Goal: Navigation & Orientation: Find specific page/section

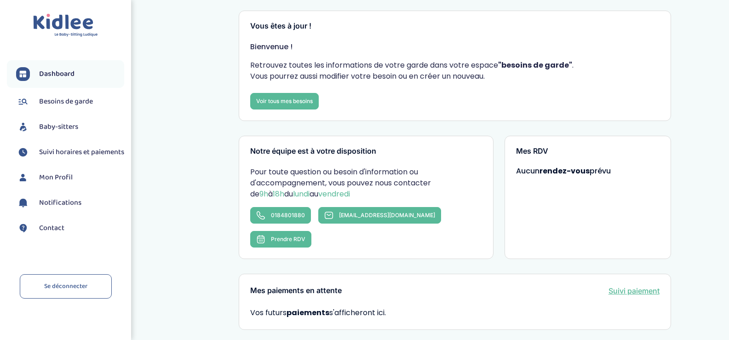
scroll to position [5, 0]
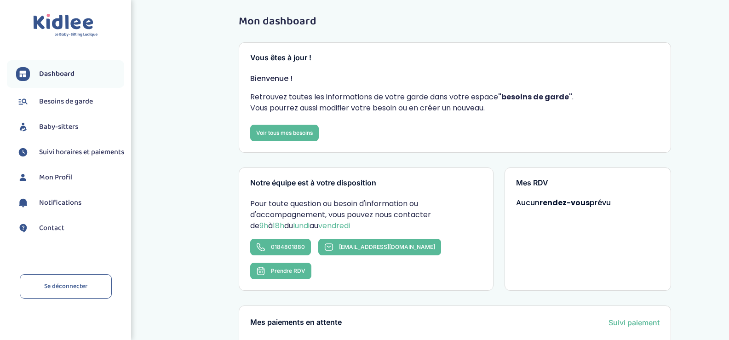
click at [61, 125] on span "Baby-sitters" at bounding box center [58, 126] width 39 height 11
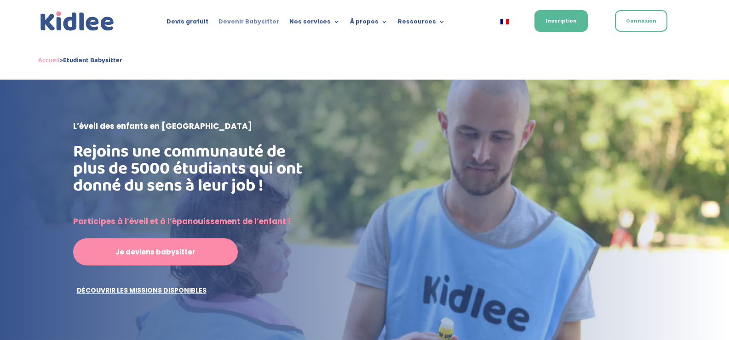
click at [259, 19] on link "Devenir Babysitter" at bounding box center [248, 23] width 61 height 10
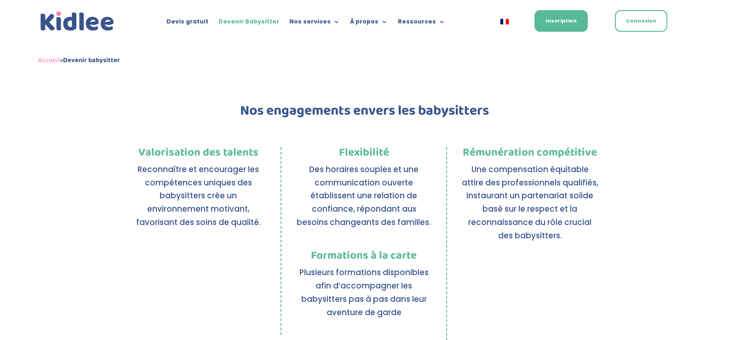
scroll to position [617, 0]
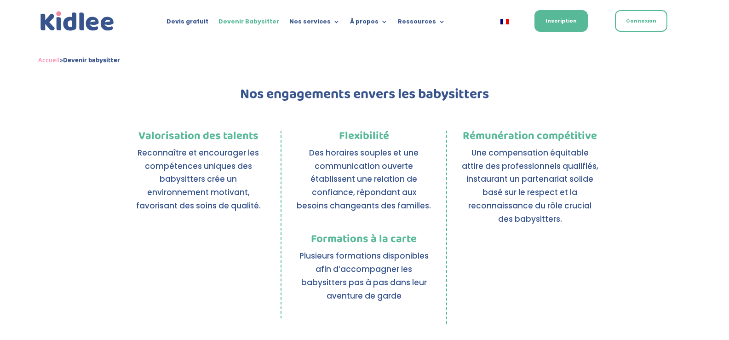
drag, startPoint x: 134, startPoint y: 133, endPoint x: 266, endPoint y: 205, distance: 150.1
click at [266, 205] on div "Valorisation des talents Reconnaître et encourager les compétences uniques des …" at bounding box center [198, 225] width 137 height 188
click at [264, 203] on p "Reconnaître et encourager les compétences uniques des babysitters crée un envir…" at bounding box center [198, 183] width 137 height 75
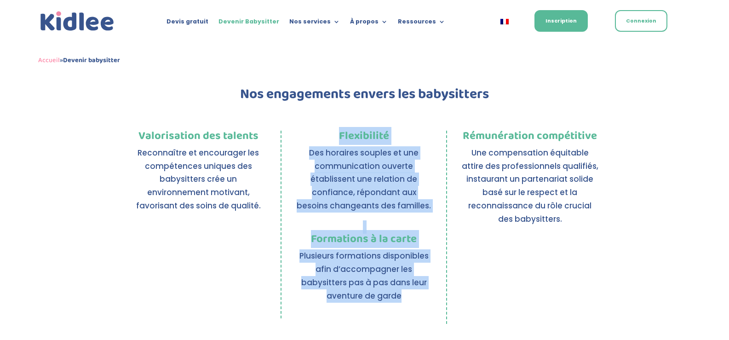
drag, startPoint x: 333, startPoint y: 132, endPoint x: 413, endPoint y: 291, distance: 177.3
click at [413, 291] on div "Flexibilité Des horaires souples et une communication ouverte établissent une r…" at bounding box center [364, 227] width 166 height 193
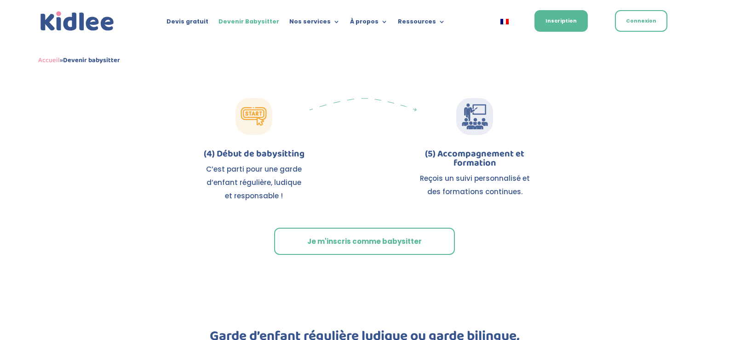
scroll to position [1307, 0]
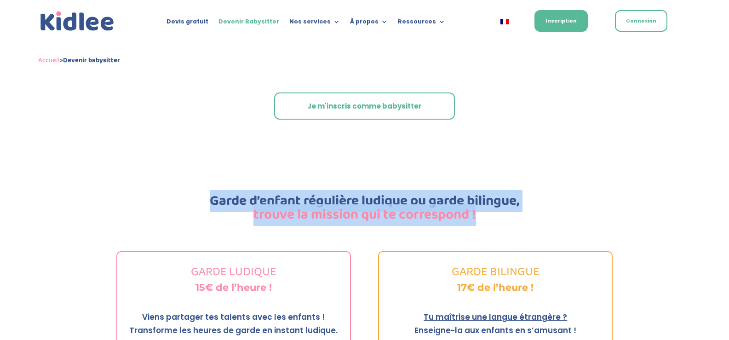
drag, startPoint x: 213, startPoint y: 186, endPoint x: 494, endPoint y: 203, distance: 281.5
click at [494, 203] on h2 "Garde d’enfant régulière ludique ou garde bilingue, trouve la mission qui te co…" at bounding box center [364, 210] width 497 height 32
drag, startPoint x: 483, startPoint y: 200, endPoint x: 203, endPoint y: 175, distance: 280.7
click at [203, 182] on div "Garde d’enfant régulière ludique ou garde bilingue, trouve la mission qui te co…" at bounding box center [364, 210] width 497 height 57
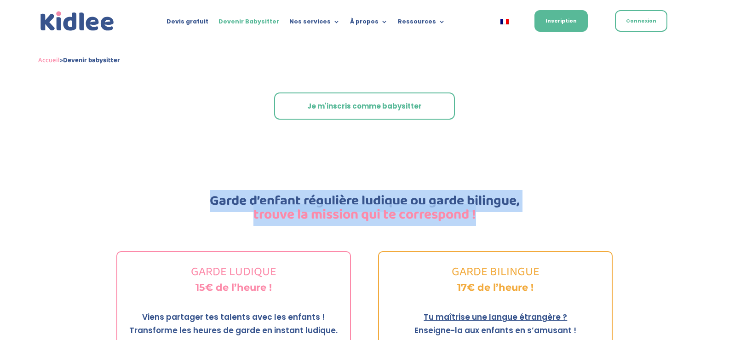
click at [312, 204] on span "trouve la mission qui te correspond !" at bounding box center [364, 215] width 223 height 22
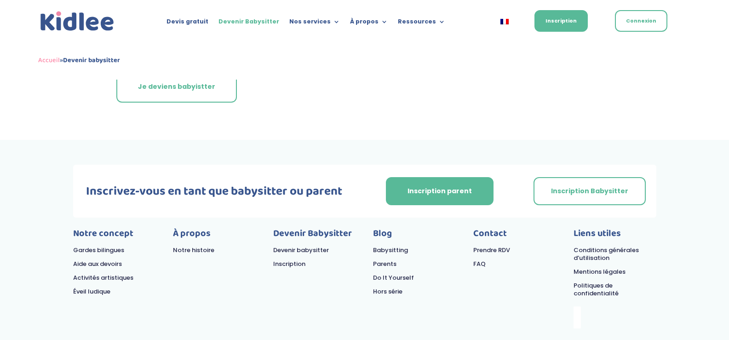
scroll to position [2581, 0]
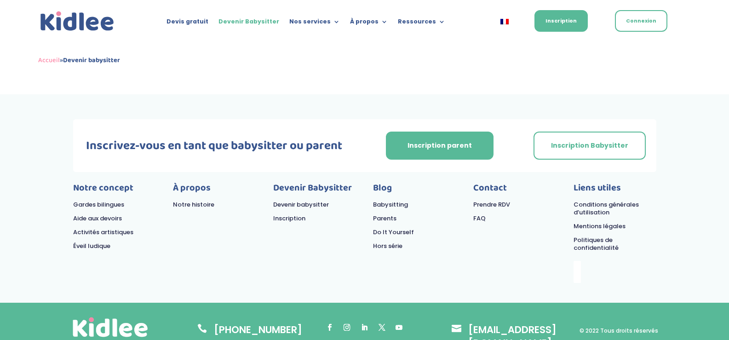
click at [185, 200] on link "Notre histoire" at bounding box center [193, 204] width 41 height 9
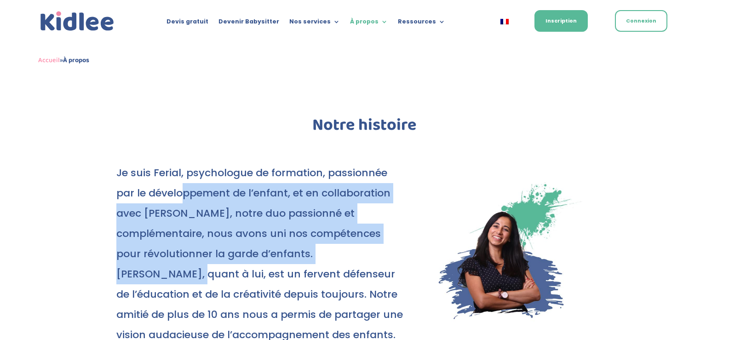
drag, startPoint x: 0, startPoint y: 0, endPoint x: 310, endPoint y: 247, distance: 396.1
click at [310, 247] on p "Je suis Ferial, psychologue de formation, passionnée par le développement de l’…" at bounding box center [259, 254] width 287 height 182
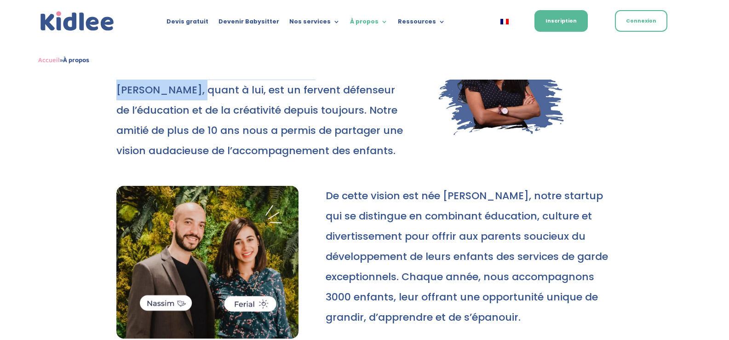
scroll to position [138, 0]
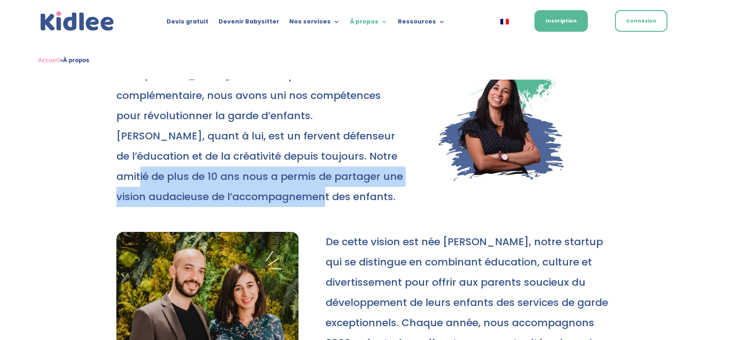
drag, startPoint x: 286, startPoint y: 155, endPoint x: 343, endPoint y: 188, distance: 65.7
click at [343, 188] on p "Je suis Ferial, psychologue de formation, passionnée par le développement de l’…" at bounding box center [259, 116] width 287 height 182
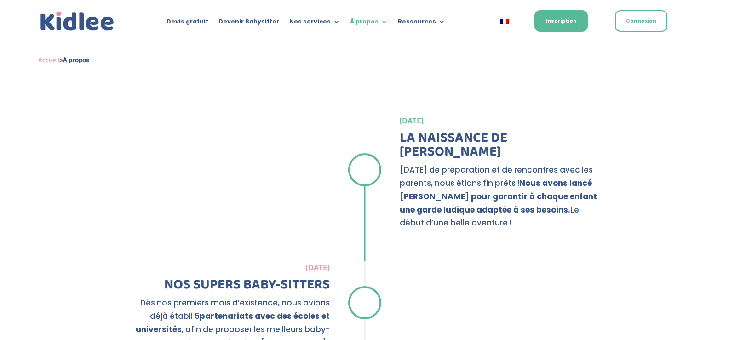
scroll to position [1012, 0]
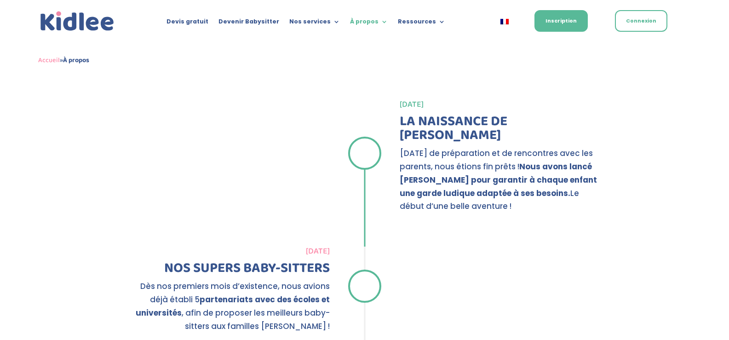
drag, startPoint x: 476, startPoint y: 132, endPoint x: 515, endPoint y: 170, distance: 54.3
click at [515, 170] on p "Après deux ans de préparation et de rencontres avec les parents, nous étions fi…" at bounding box center [502, 180] width 204 height 67
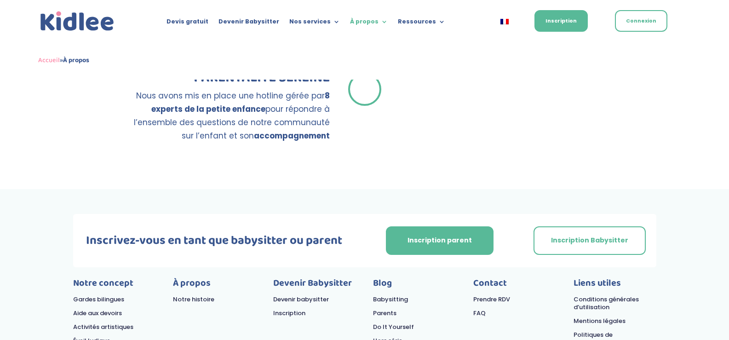
scroll to position [1780, 0]
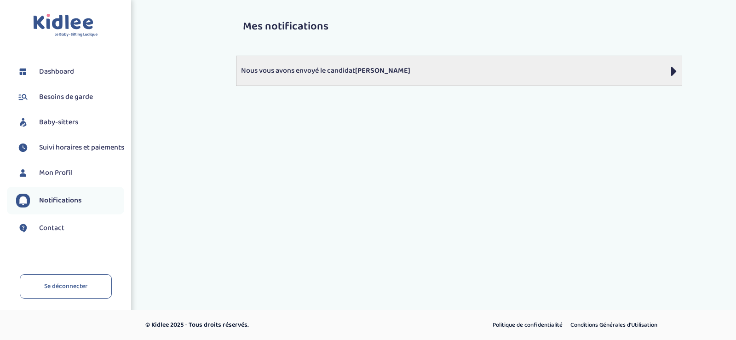
click at [350, 68] on p "Nous vous avons envoyé le candidat Chelli Ines" at bounding box center [459, 70] width 436 height 11
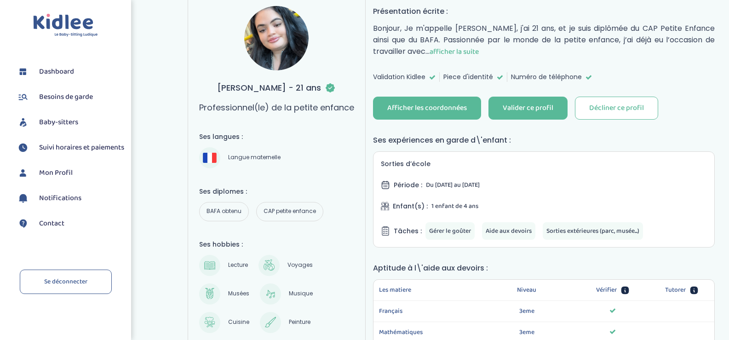
scroll to position [54, 0]
